Goal: Task Accomplishment & Management: Manage account settings

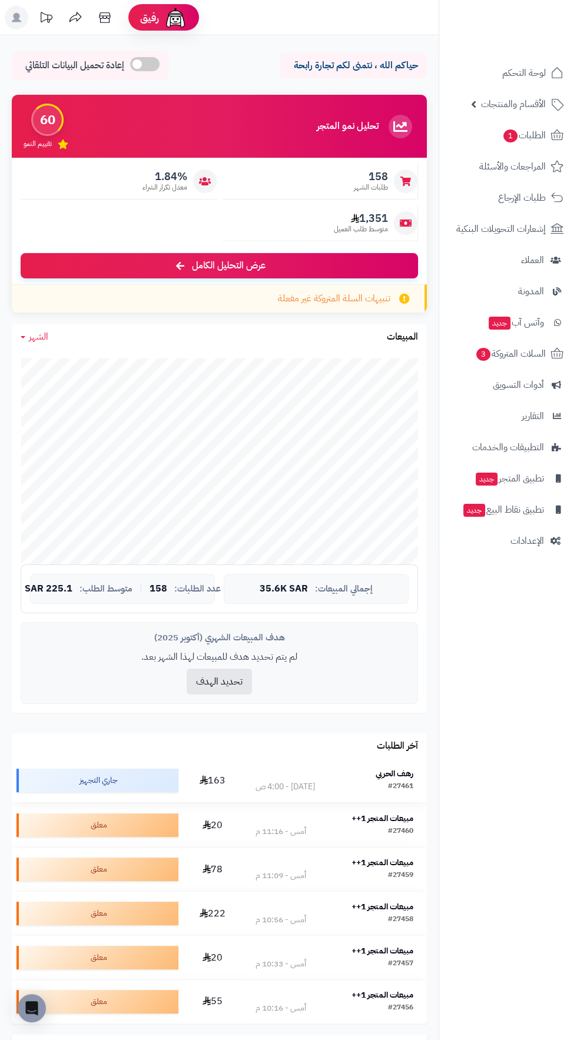
click at [380, 765] on td "رهف الحربي #27461 اليوم - 4:00 ص" at bounding box center [334, 781] width 185 height 44
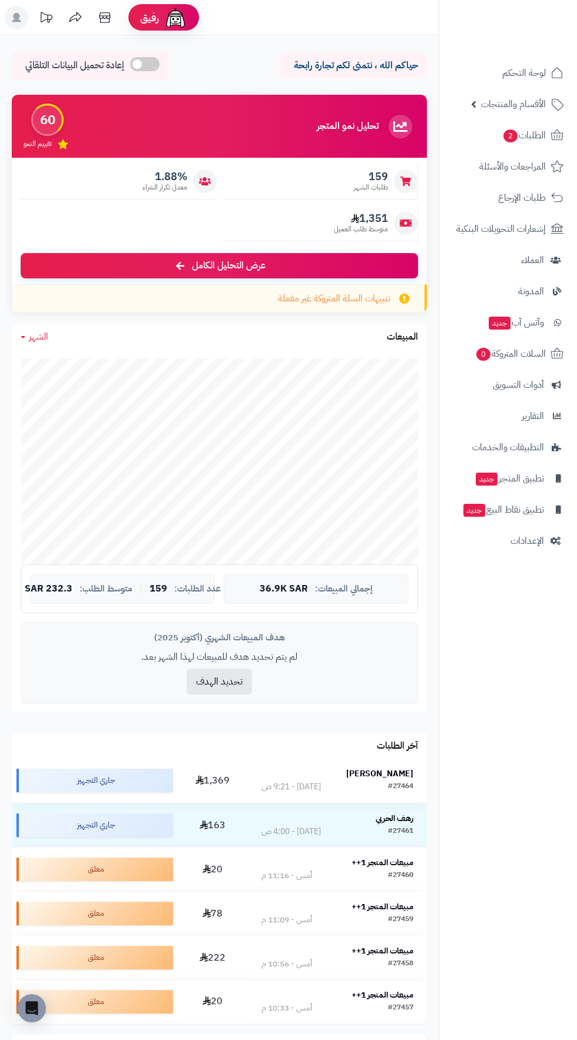
click at [396, 774] on strong "[PERSON_NAME]" at bounding box center [379, 774] width 67 height 12
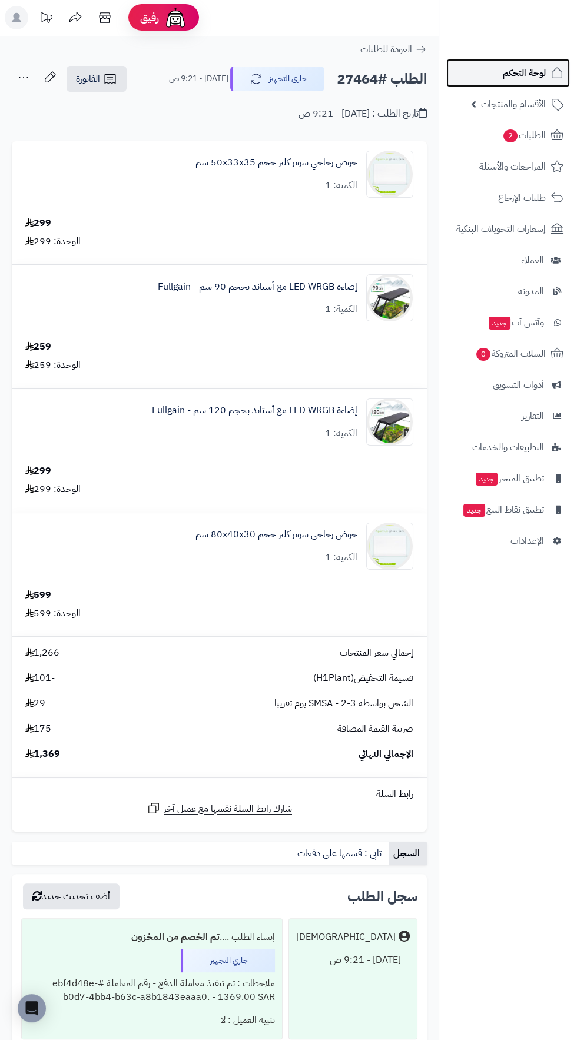
click at [522, 67] on span "لوحة التحكم" at bounding box center [524, 73] width 43 height 16
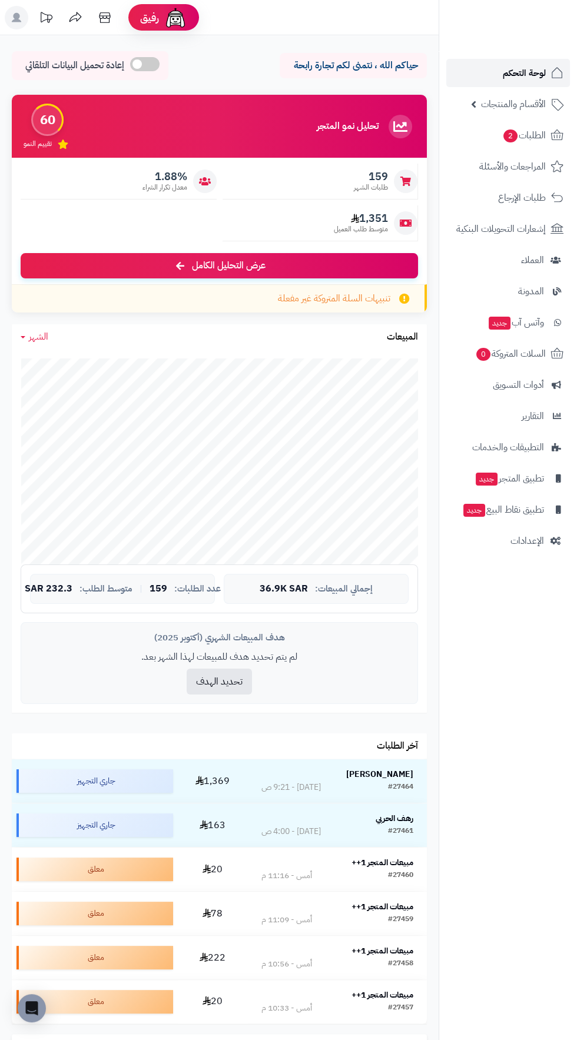
click at [523, 68] on span "لوحة التحكم" at bounding box center [524, 73] width 43 height 16
